Goal: Task Accomplishment & Management: Manage account settings

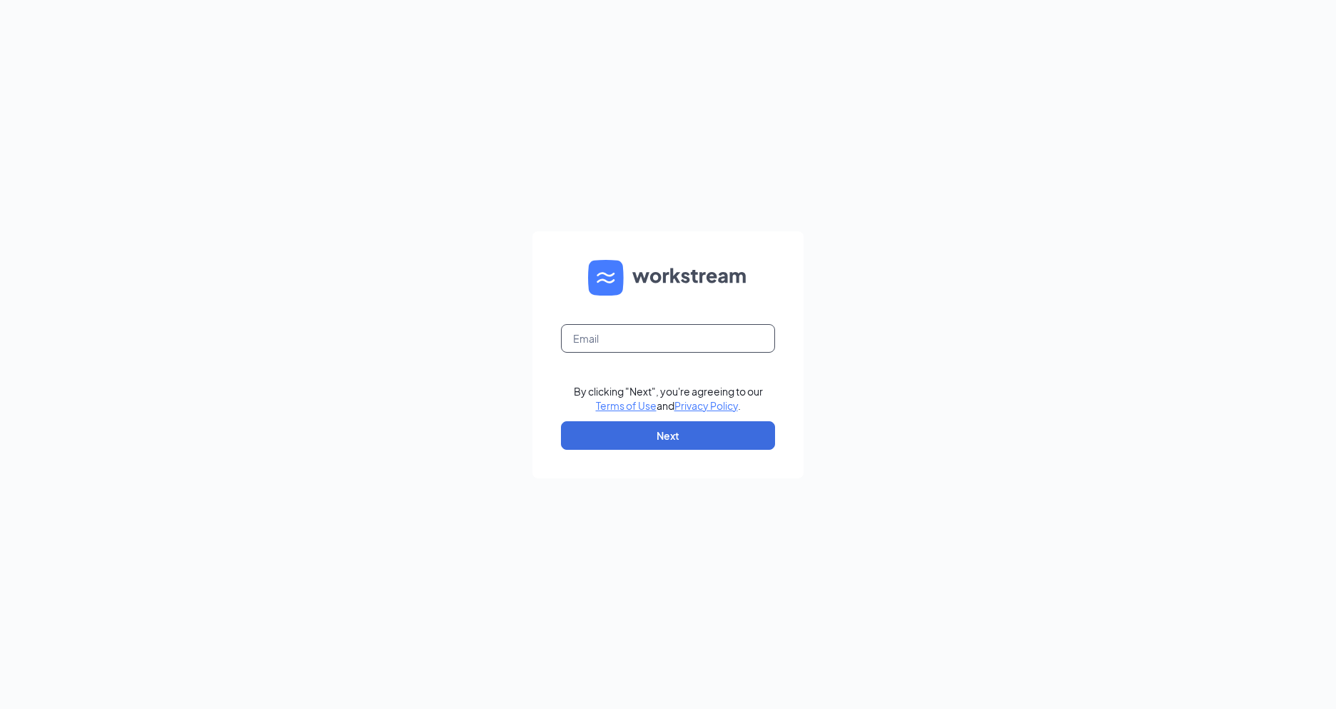
click at [621, 334] on input "text" at bounding box center [668, 338] width 214 height 29
type input "[EMAIL_ADDRESS][DOMAIN_NAME]"
click at [667, 428] on button "Next" at bounding box center [668, 435] width 214 height 29
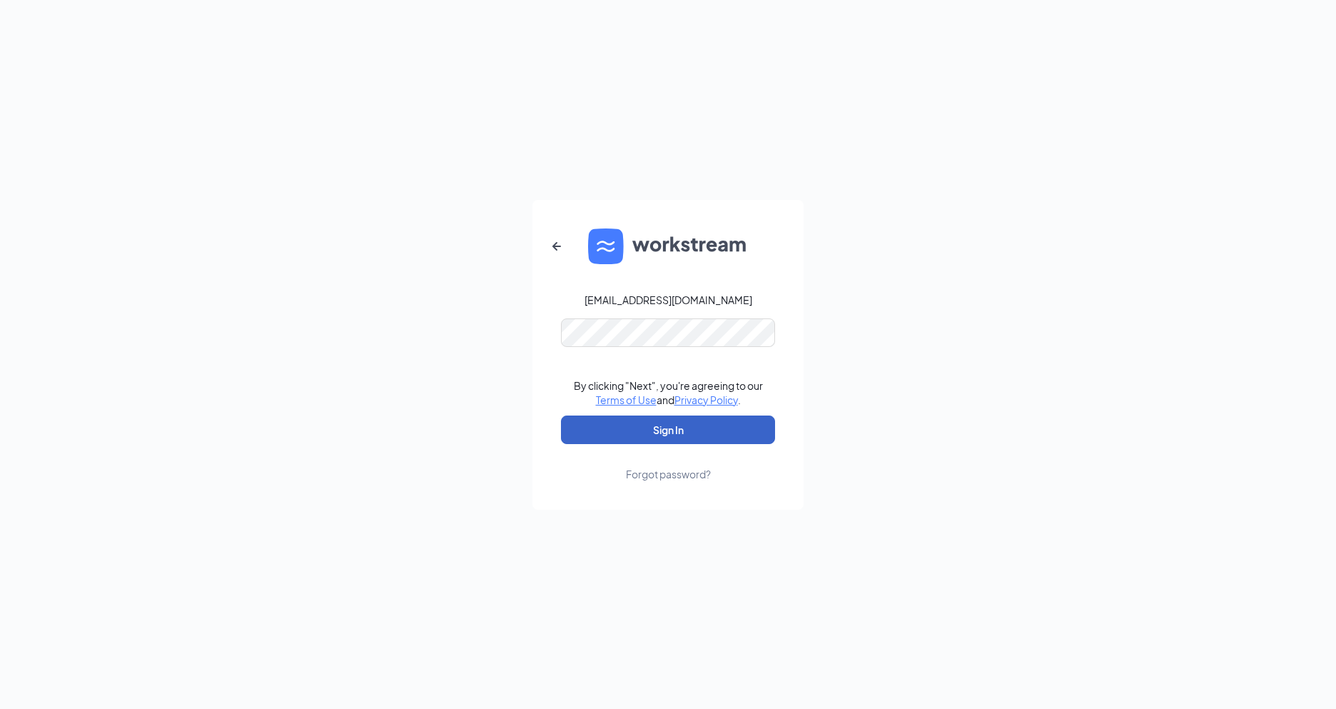
click at [696, 433] on button "Sign In" at bounding box center [668, 429] width 214 height 29
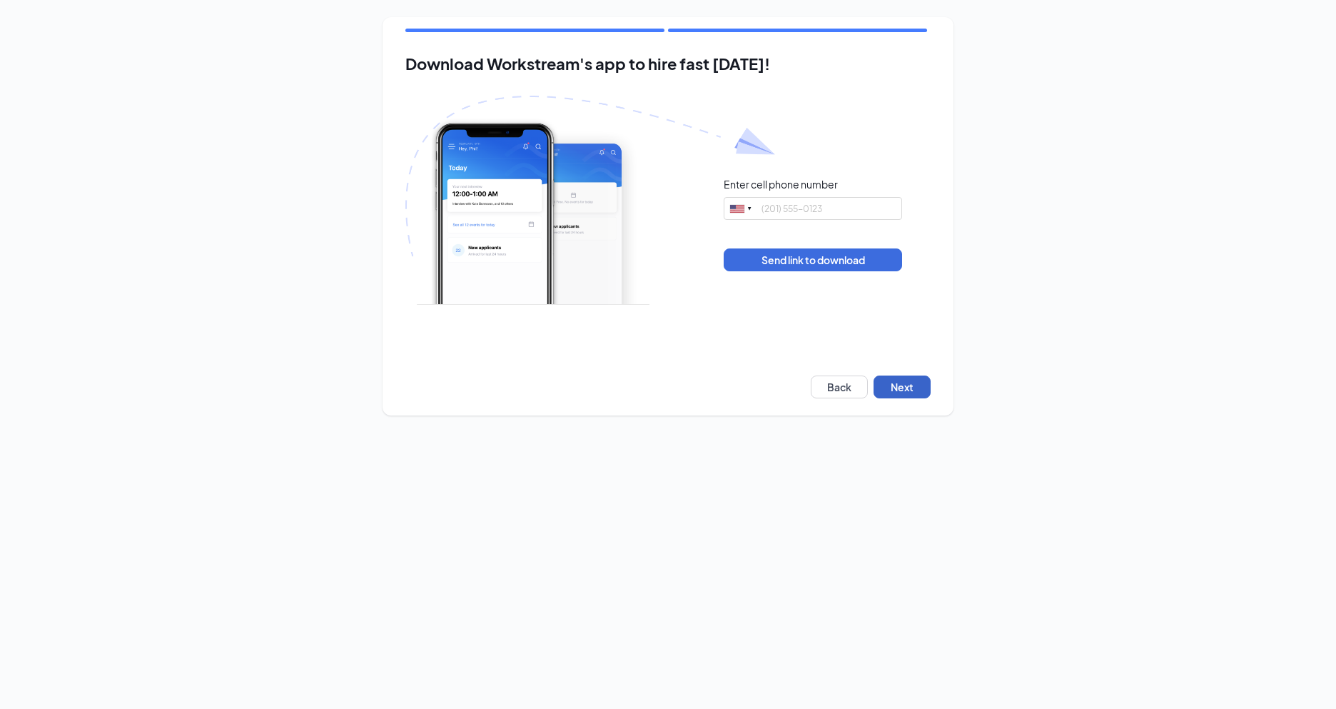
click at [912, 388] on button "Next" at bounding box center [902, 386] width 57 height 23
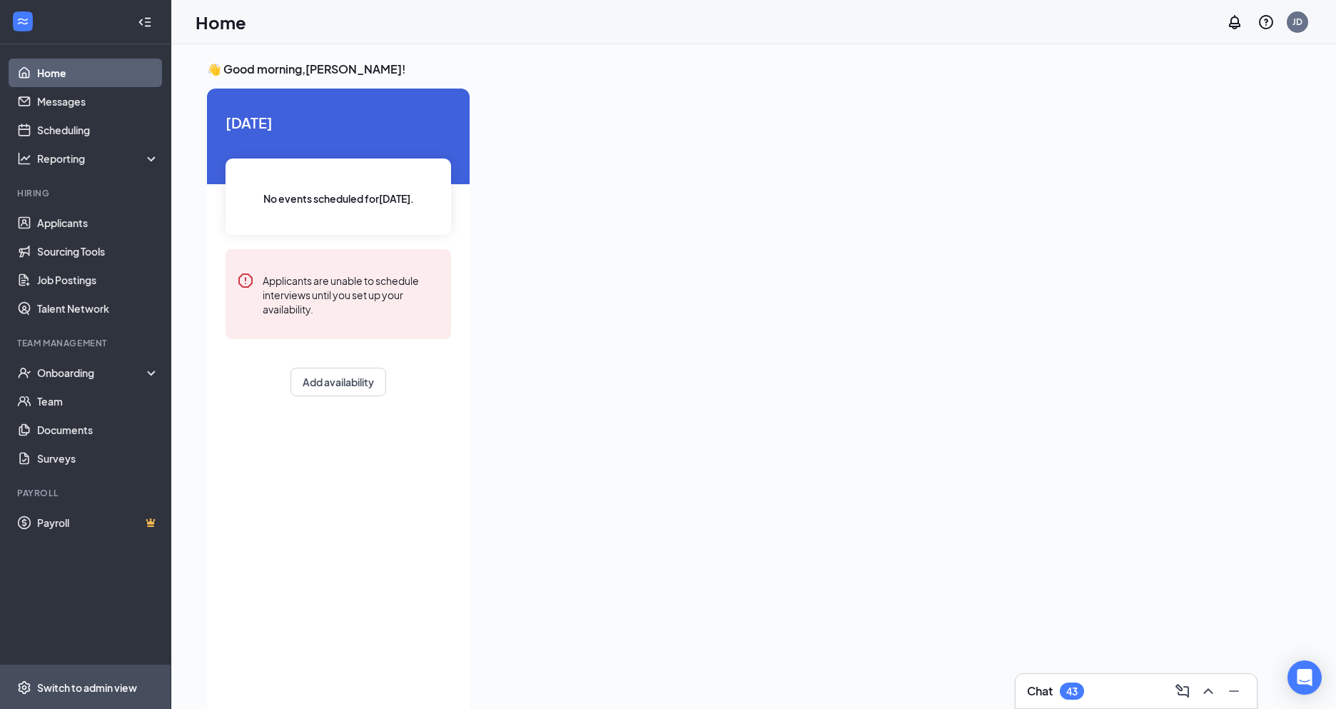
click at [71, 683] on div "Switch to admin view" at bounding box center [87, 687] width 100 height 14
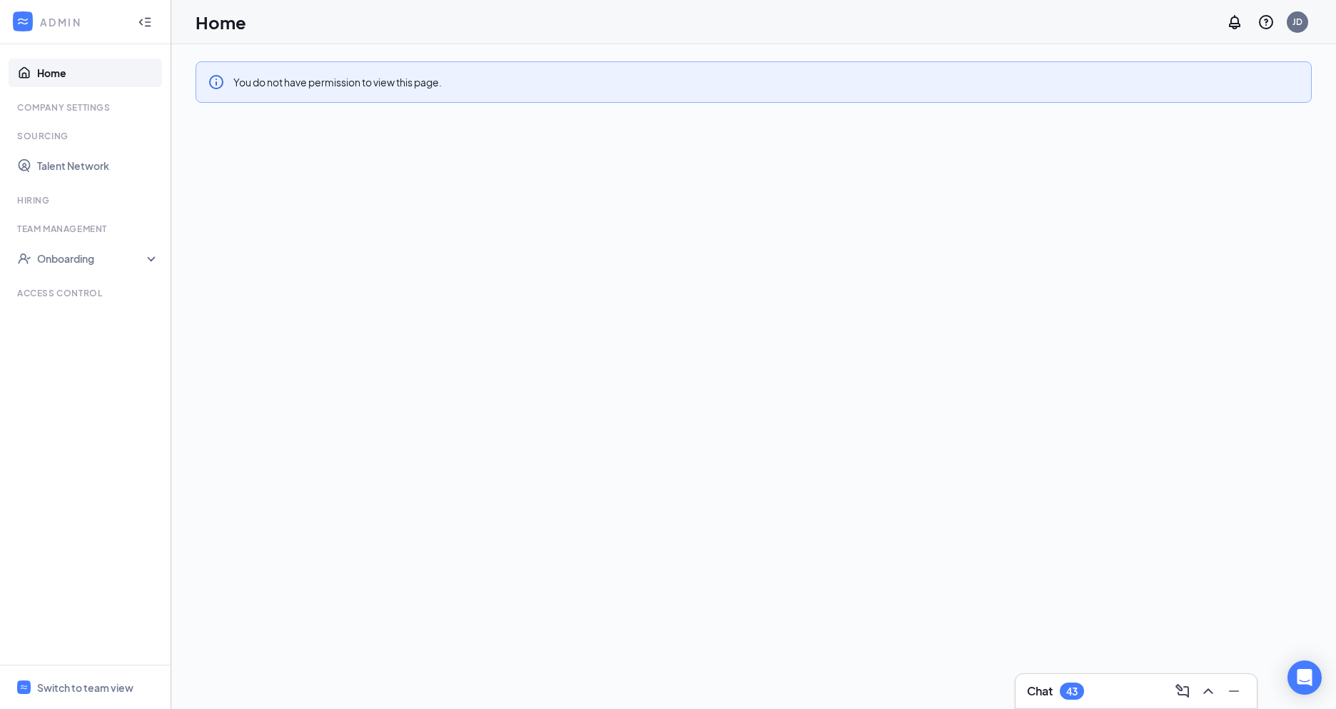
click at [68, 79] on link "Home" at bounding box center [98, 73] width 122 height 29
click at [81, 692] on div "Switch to team view" at bounding box center [85, 687] width 96 height 14
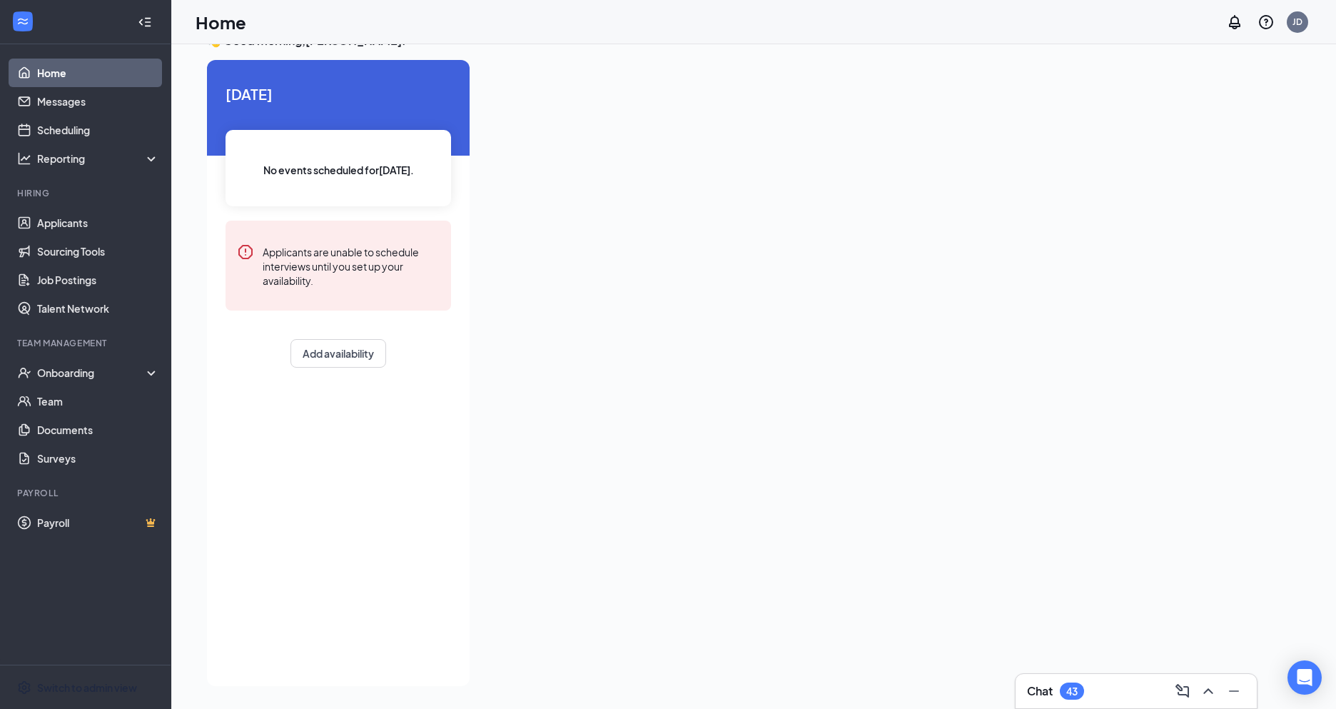
scroll to position [30, 0]
click at [1297, 23] on div "JD" at bounding box center [1298, 22] width 10 height 12
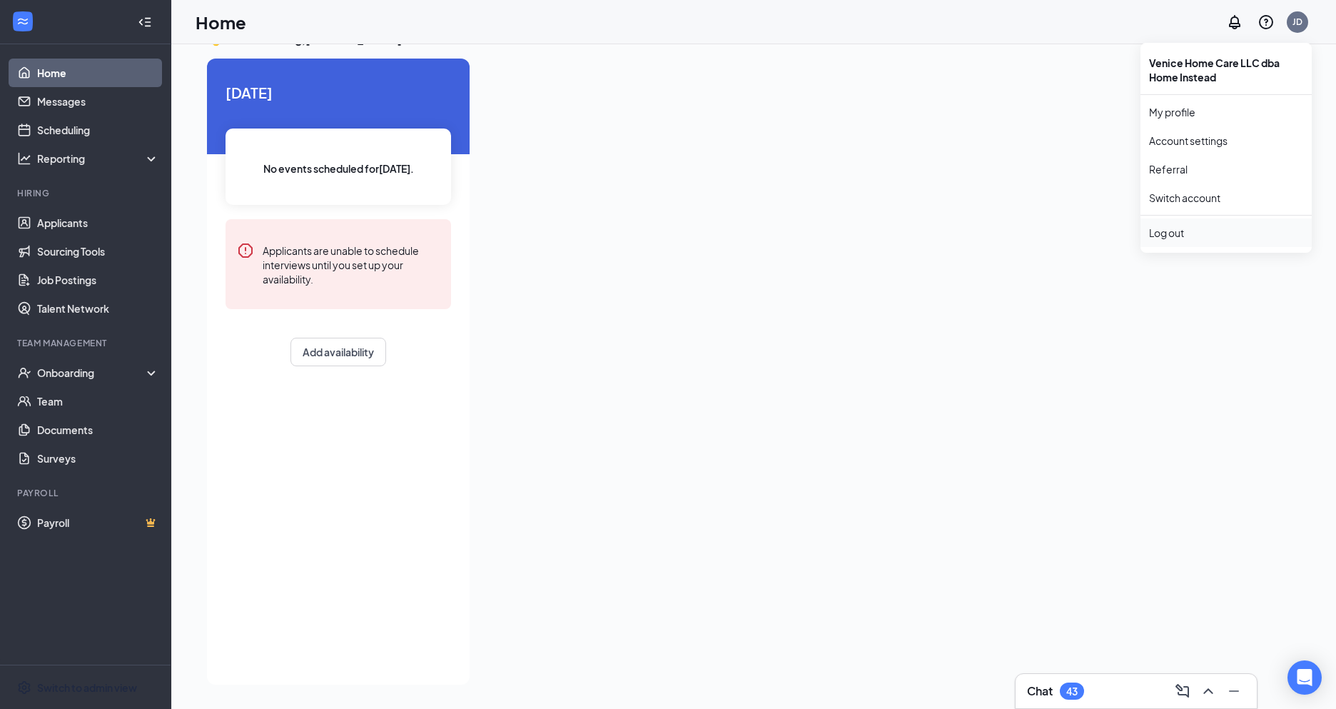
click at [1172, 231] on div "Log out" at bounding box center [1226, 233] width 154 height 14
